Goal: Information Seeking & Learning: Understand process/instructions

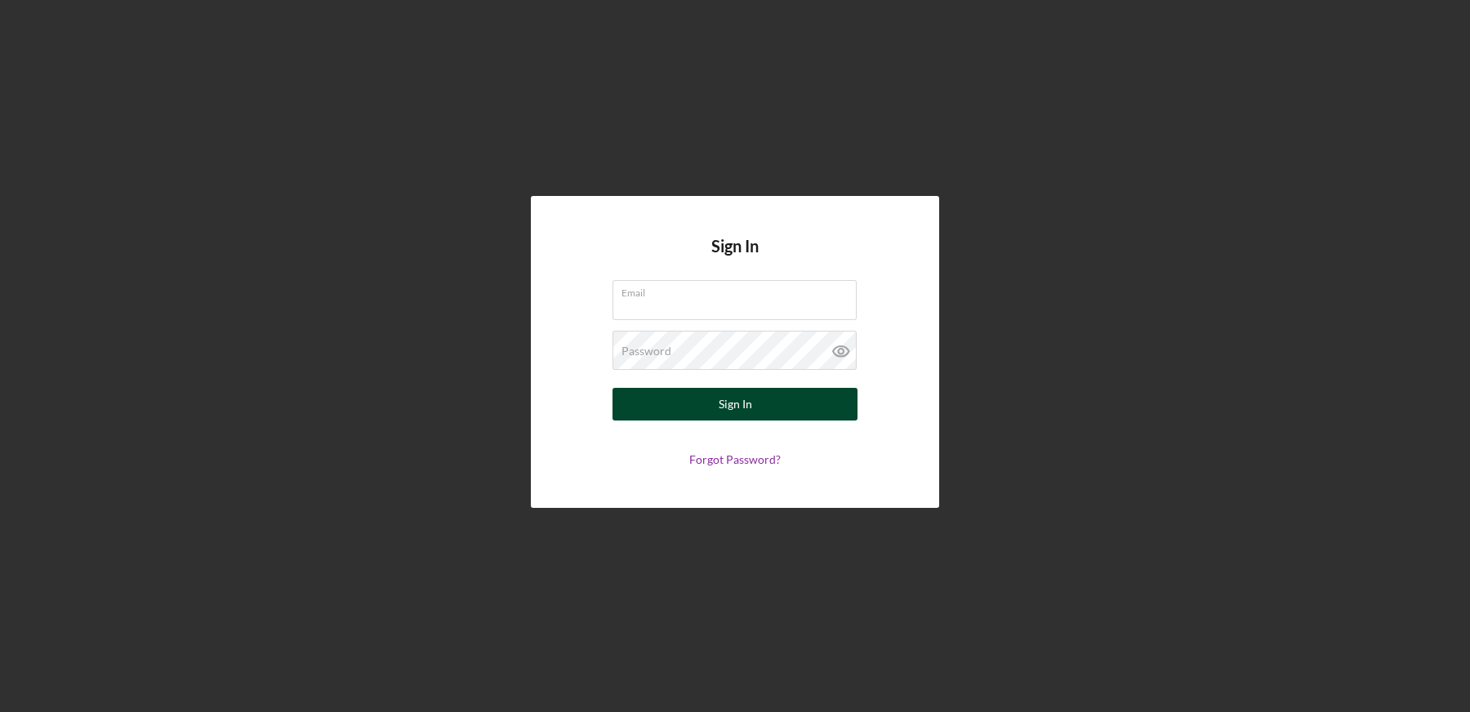
type input "[EMAIL_ADDRESS][DOMAIN_NAME]"
click at [719, 404] on div "Sign In" at bounding box center [735, 404] width 33 height 33
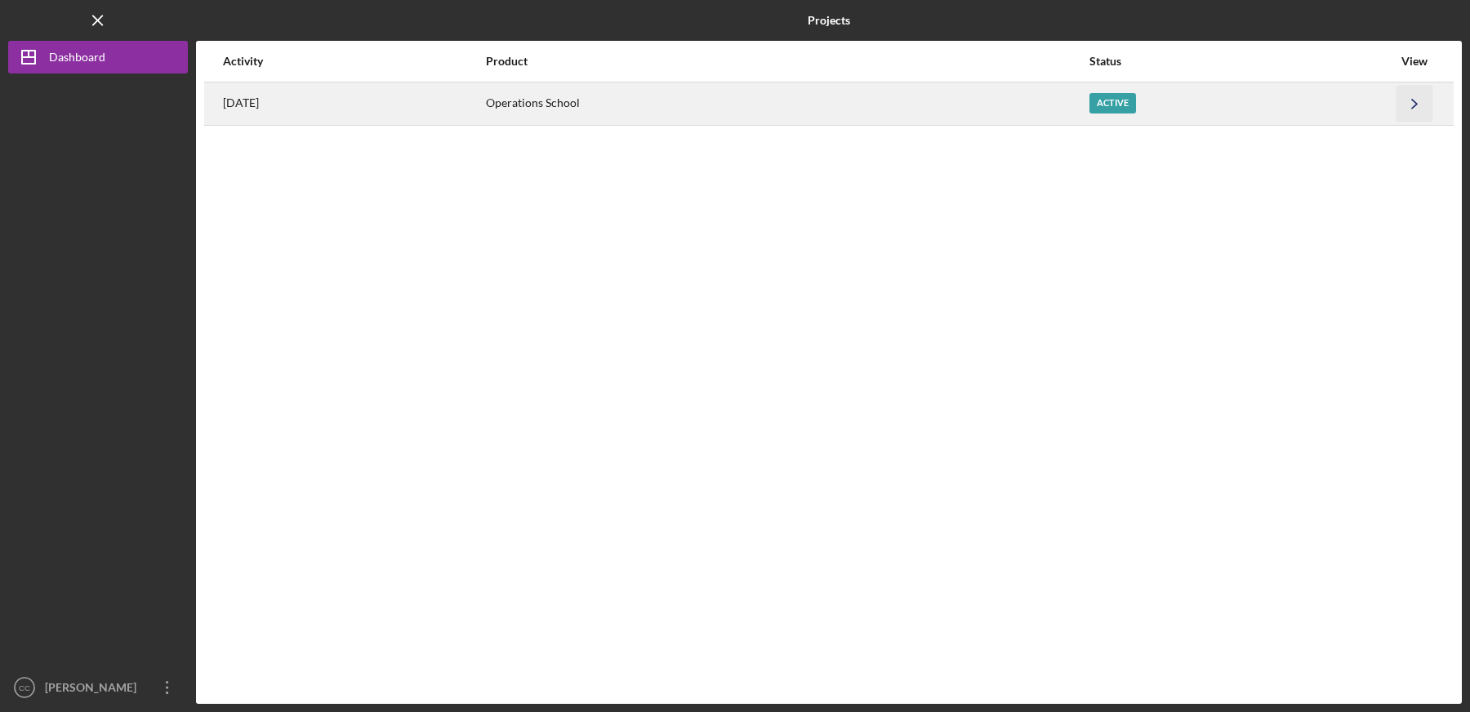
click at [1415, 109] on icon "Icon/Navigate" at bounding box center [1415, 103] width 37 height 37
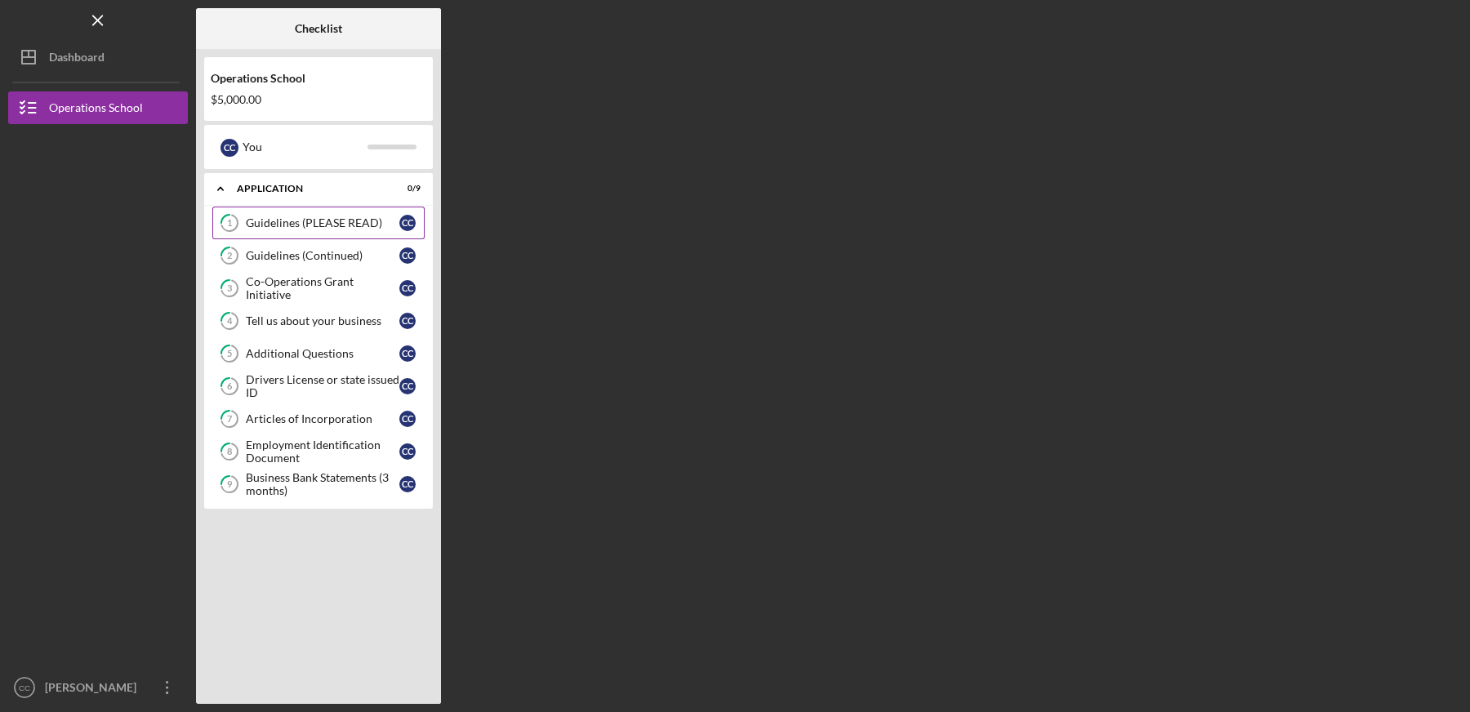
click at [292, 221] on div "Guidelines (PLEASE READ)" at bounding box center [323, 222] width 154 height 13
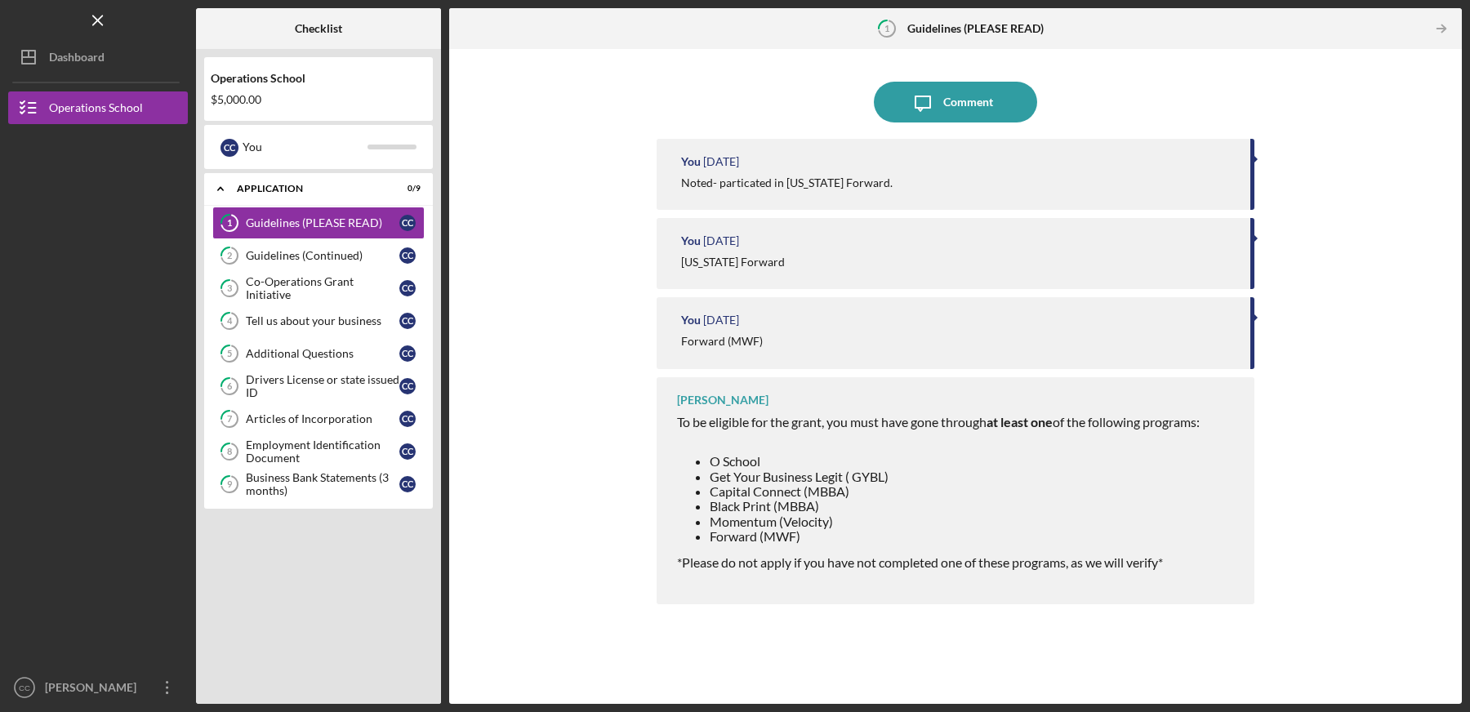
click at [1350, 357] on div "Icon/Message Comment You [DATE] Noted- particated in [US_STATE] Forward. You [D…" at bounding box center [955, 376] width 996 height 639
click at [270, 257] on div "Guidelines (Continued)" at bounding box center [323, 255] width 154 height 13
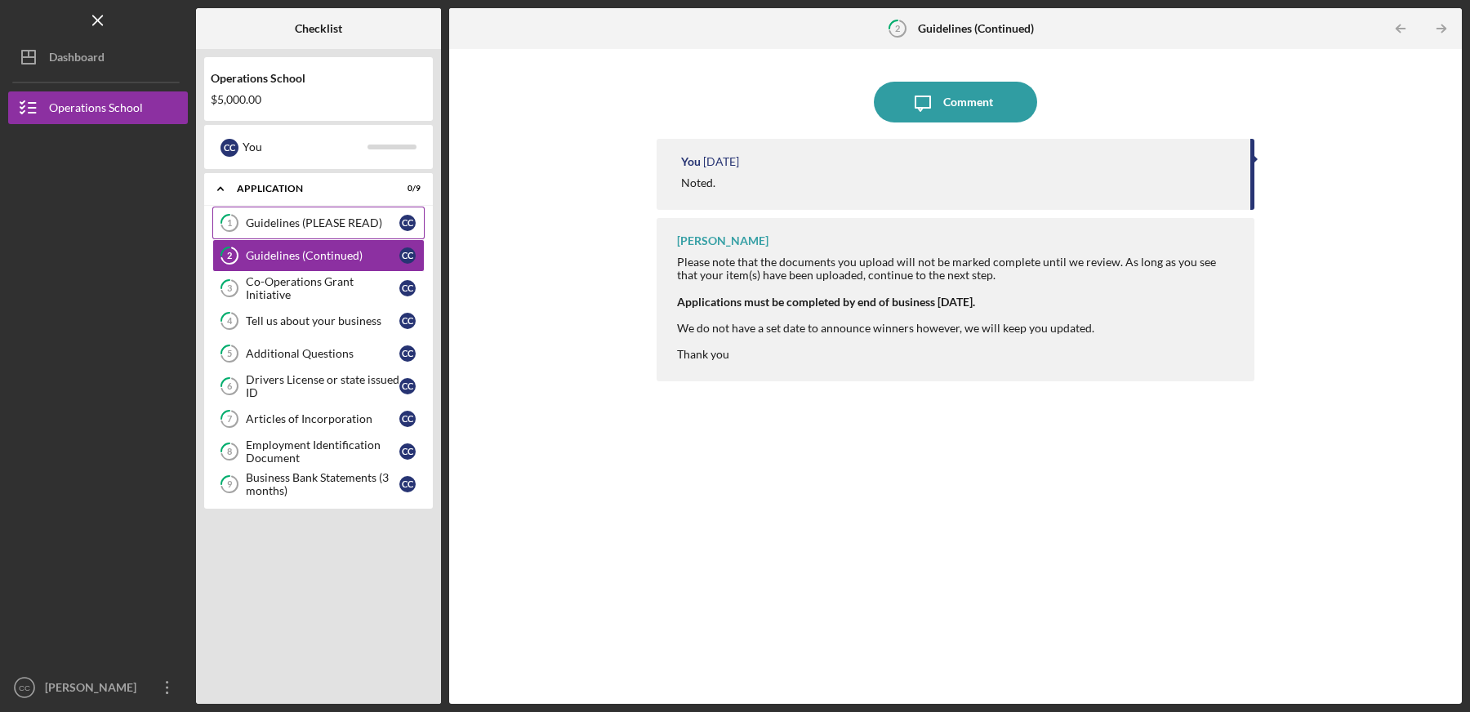
click at [273, 207] on link "1 Guidelines (PLEASE READ) C C" at bounding box center [318, 223] width 212 height 33
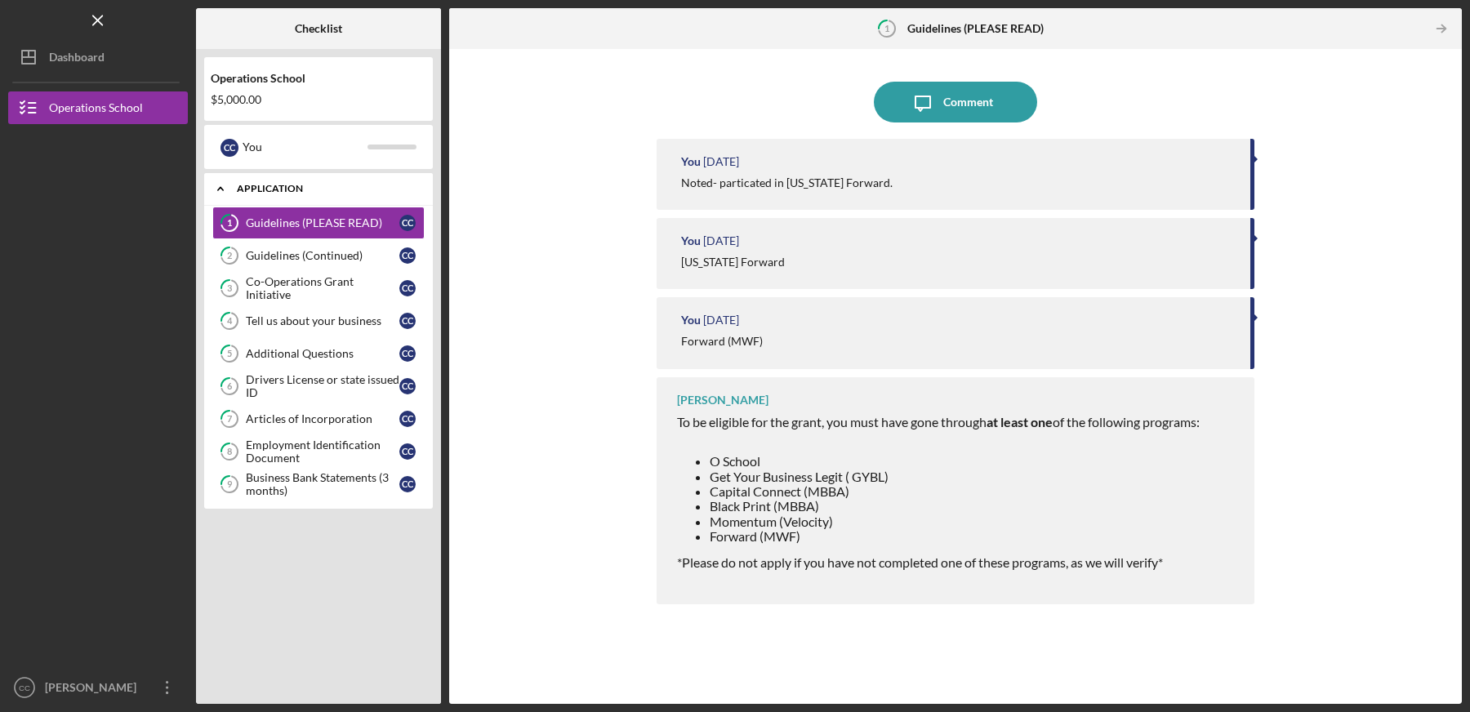
click at [221, 191] on icon "Icon/Expander" at bounding box center [220, 188] width 33 height 33
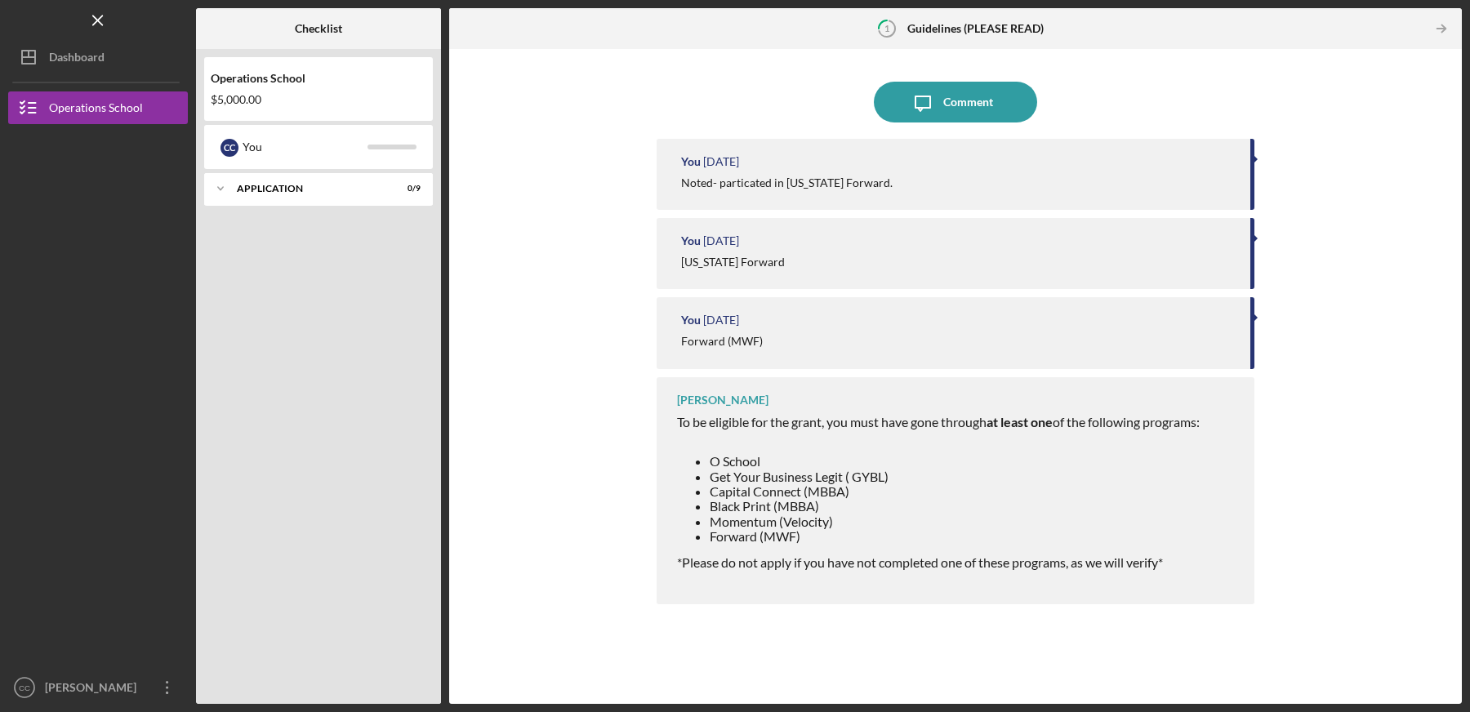
click at [607, 30] on div at bounding box center [617, 28] width 337 height 41
click at [1353, 117] on div "Icon/Message Comment You [DATE] Noted- particated in [US_STATE] Forward. You [D…" at bounding box center [955, 376] width 996 height 639
